Goal: Information Seeking & Learning: Learn about a topic

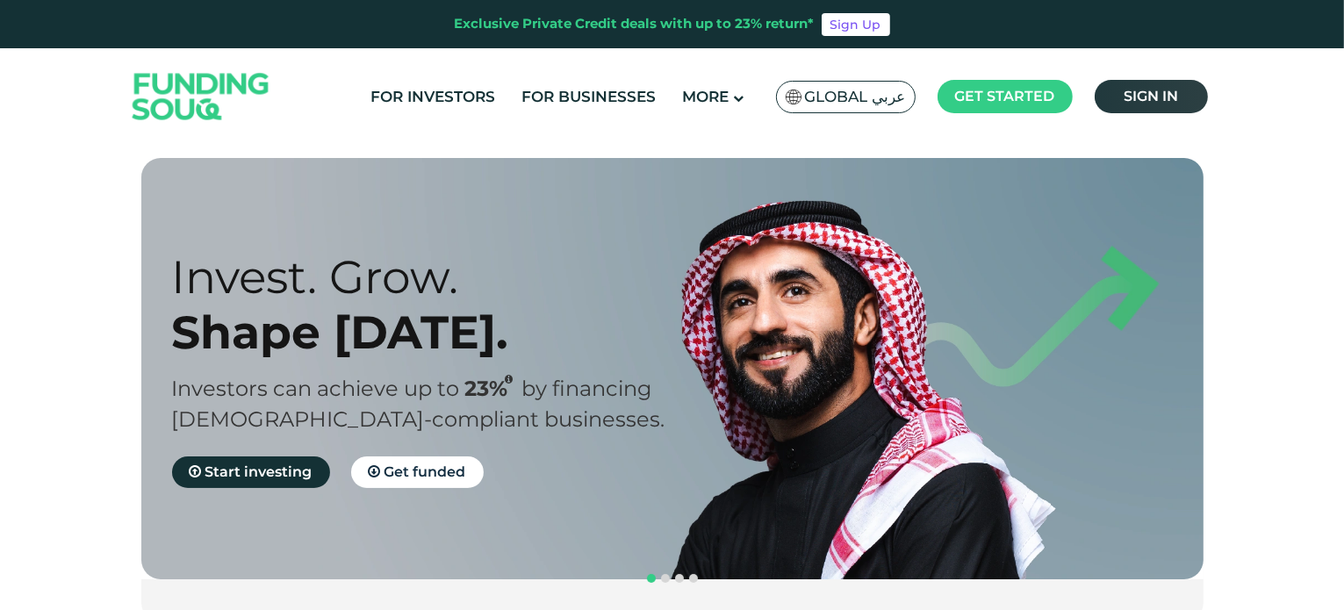
click at [1180, 94] on link "Sign in" at bounding box center [1151, 96] width 113 height 33
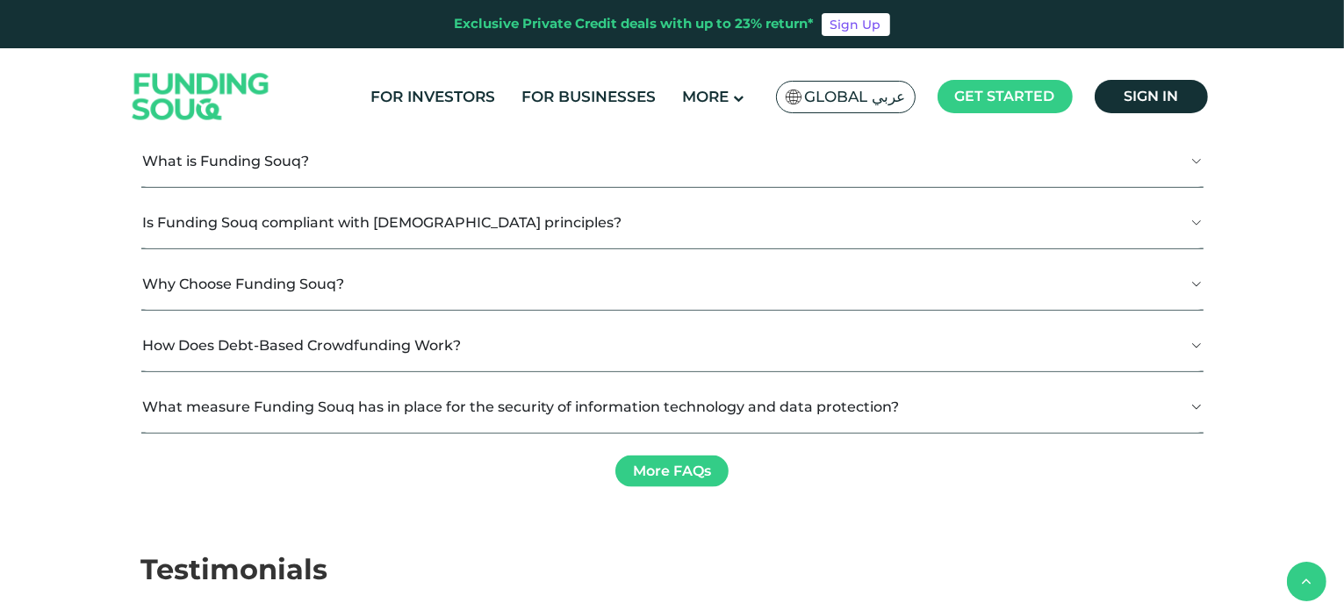
scroll to position [2019, 0]
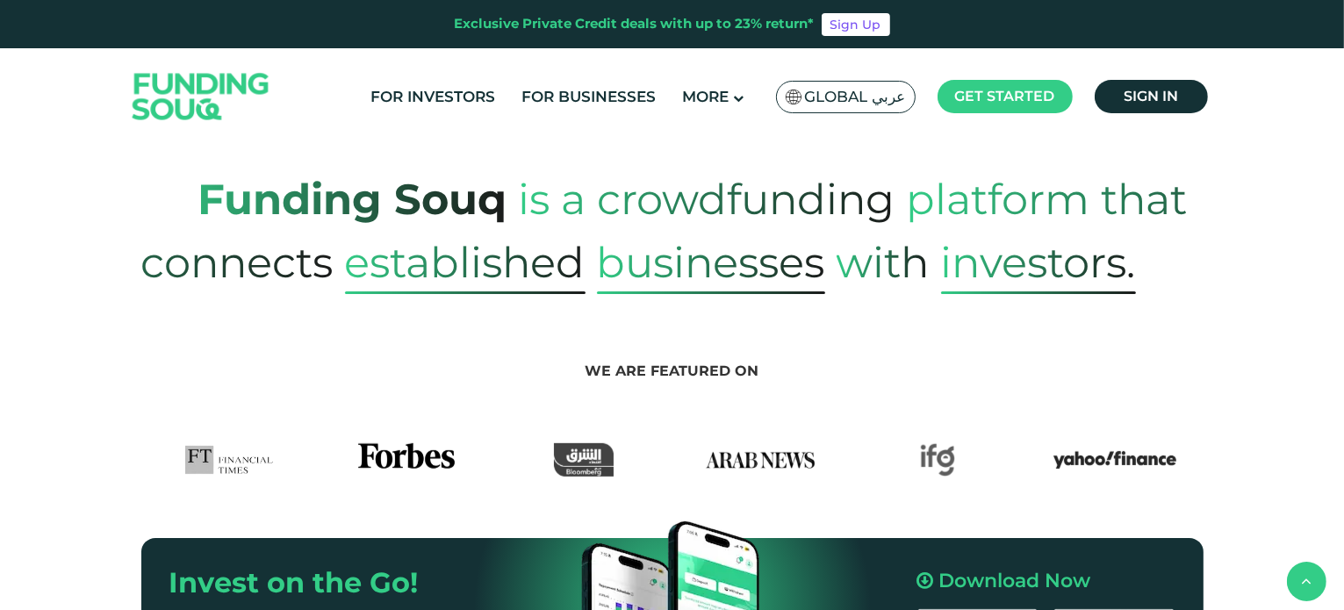
scroll to position [2019, 0]
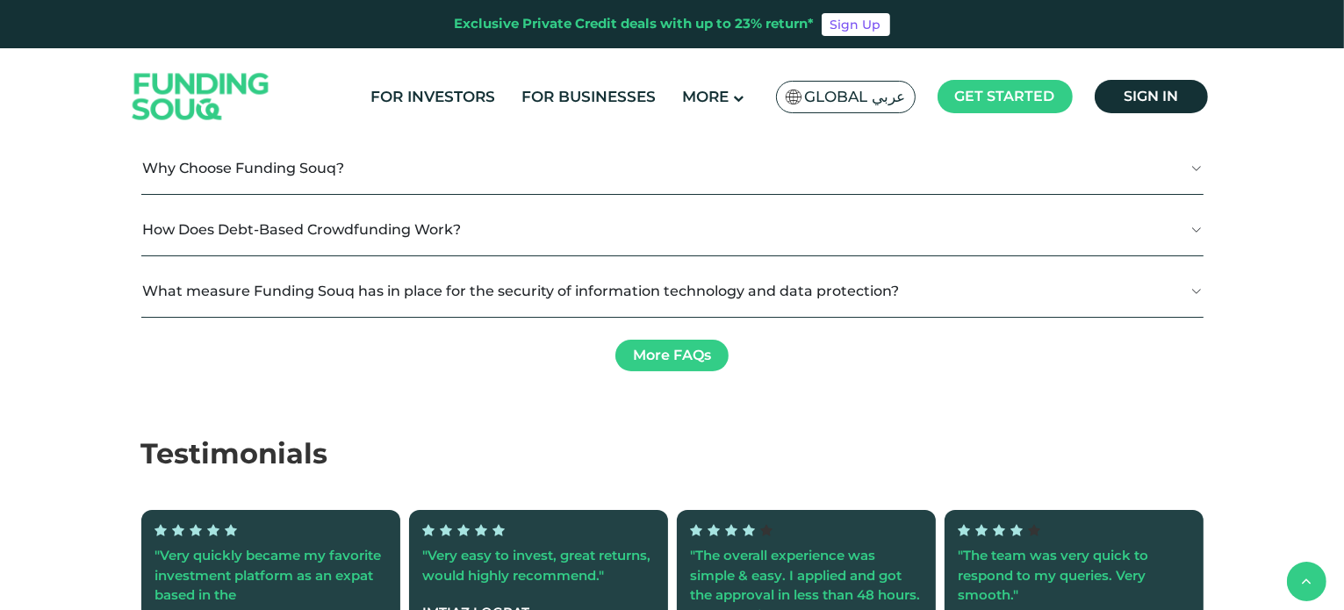
type tc-range-slider "4"
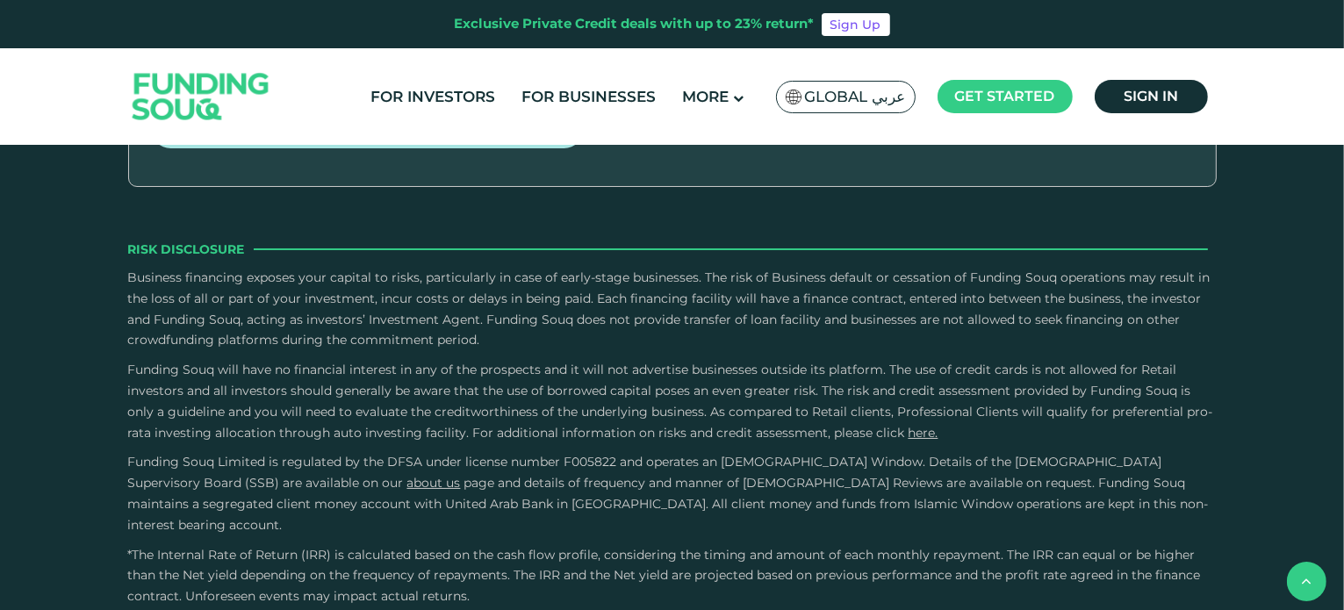
scroll to position [4301, 0]
